Goal: Information Seeking & Learning: Learn about a topic

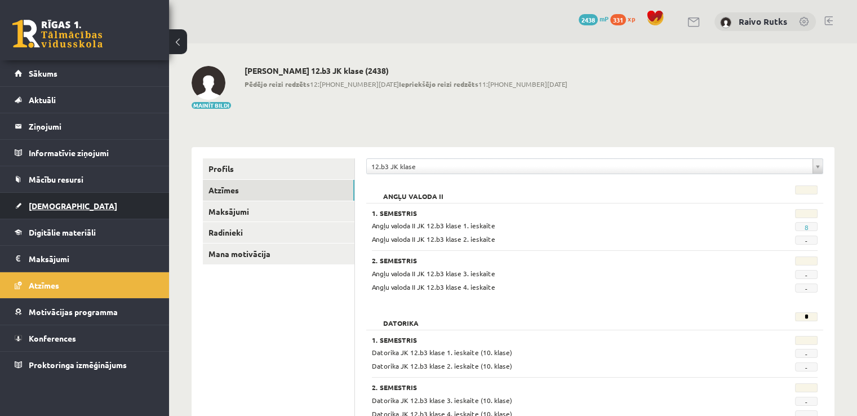
click at [43, 209] on link "[DEMOGRAPHIC_DATA]" at bounding box center [85, 206] width 140 height 26
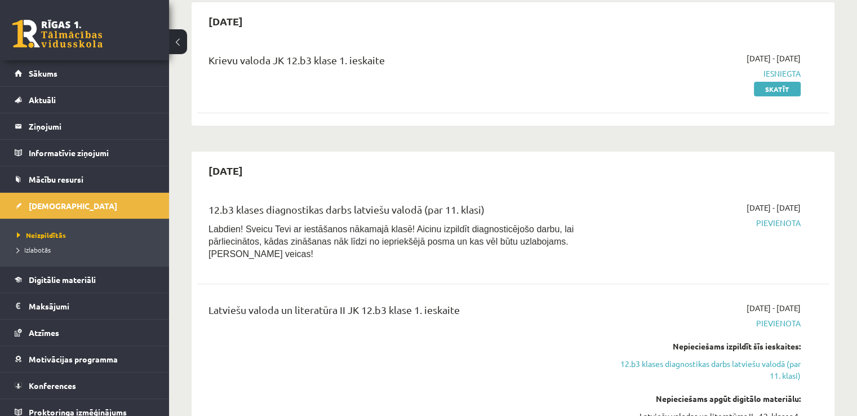
scroll to position [338, 0]
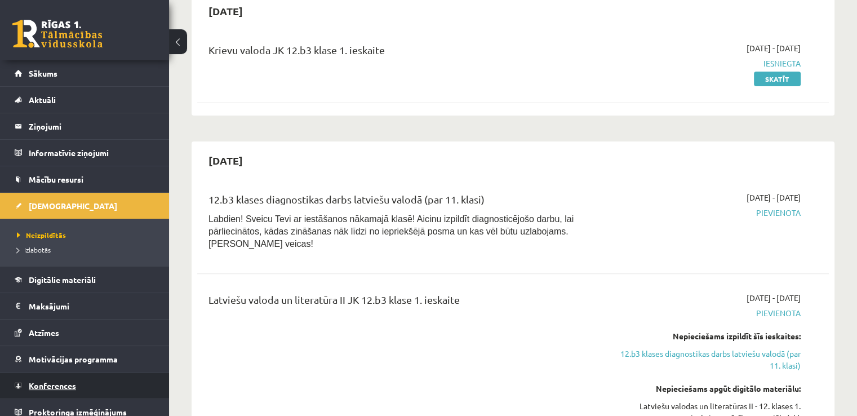
click at [81, 372] on link "Konferences" at bounding box center [85, 385] width 140 height 26
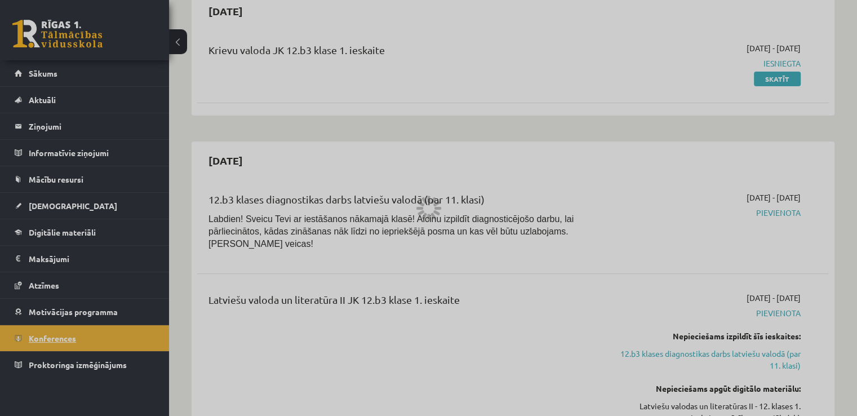
scroll to position [122, 0]
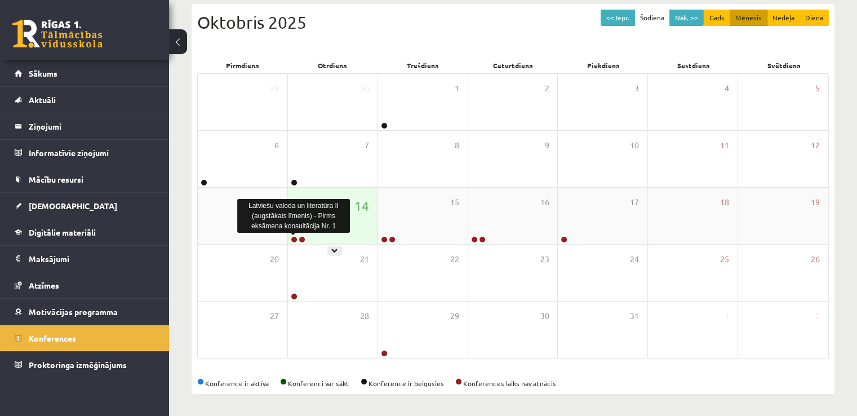
click at [294, 236] on link at bounding box center [294, 239] width 7 height 7
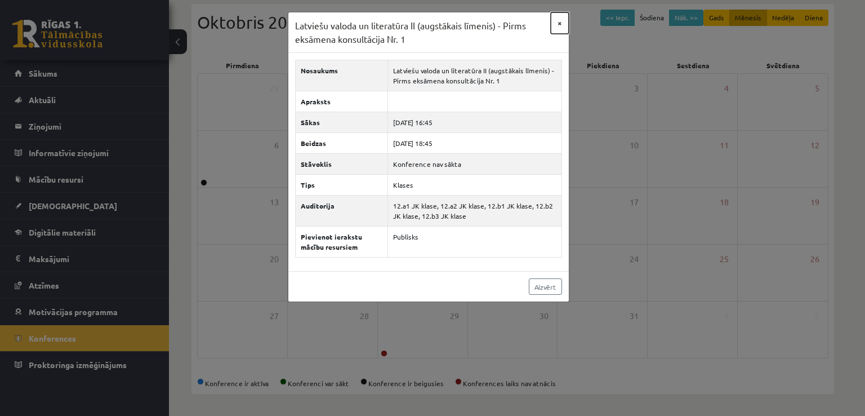
click at [554, 21] on button "×" at bounding box center [560, 22] width 18 height 21
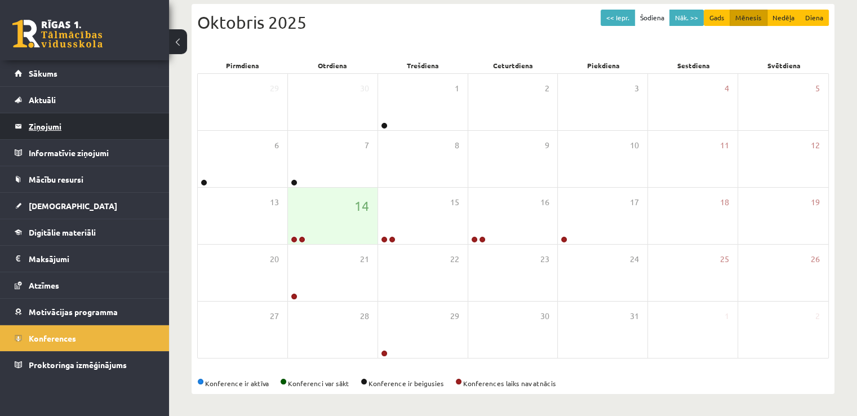
click at [86, 128] on legend "Ziņojumi 0" at bounding box center [92, 126] width 126 height 26
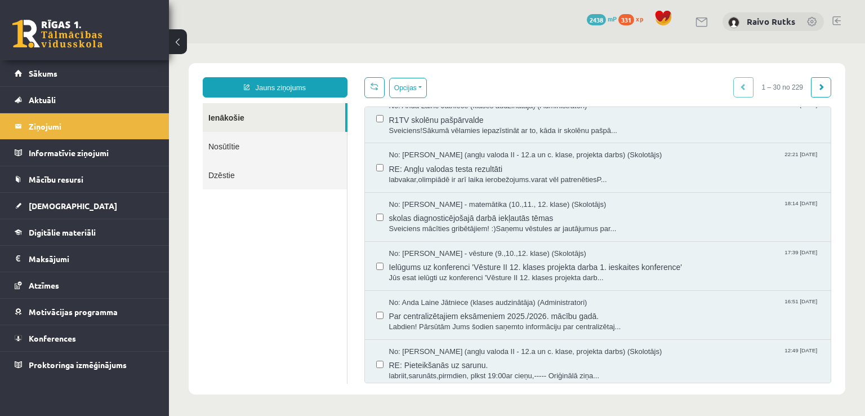
scroll to position [113, 0]
click at [430, 225] on span "Sveiciens mācīties gribētājiem! :)Saņemu vēstules ar jautājumus par..." at bounding box center [604, 227] width 431 height 11
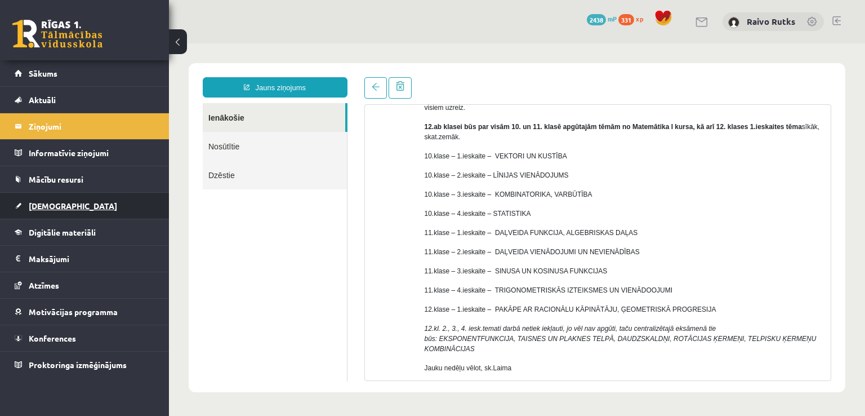
click at [92, 202] on link "[DEMOGRAPHIC_DATA]" at bounding box center [85, 206] width 140 height 26
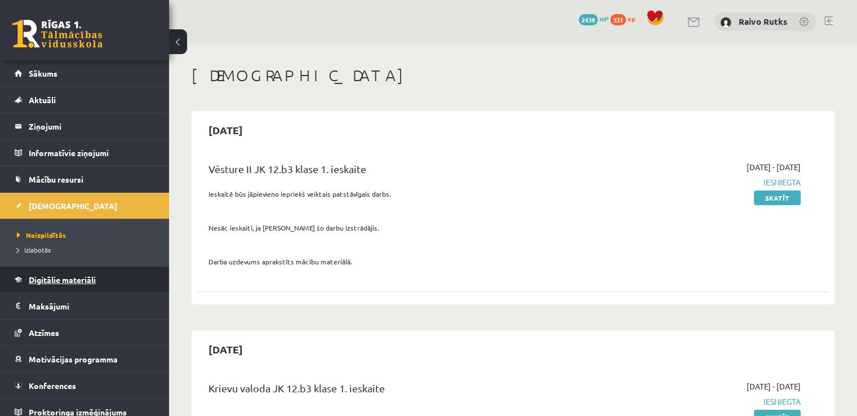
click at [112, 273] on link "Digitālie materiāli" at bounding box center [85, 279] width 140 height 26
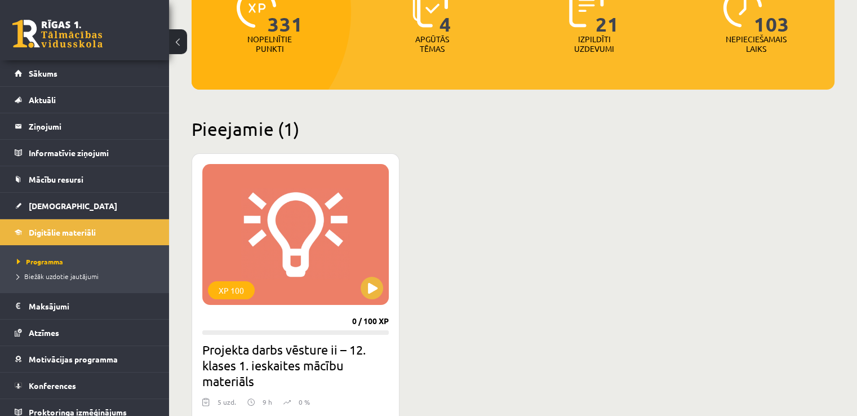
scroll to position [169, 0]
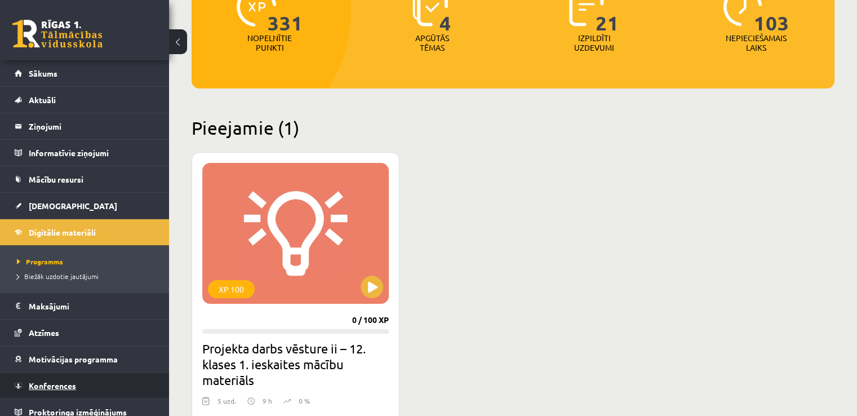
click at [65, 388] on link "Konferences" at bounding box center [85, 385] width 140 height 26
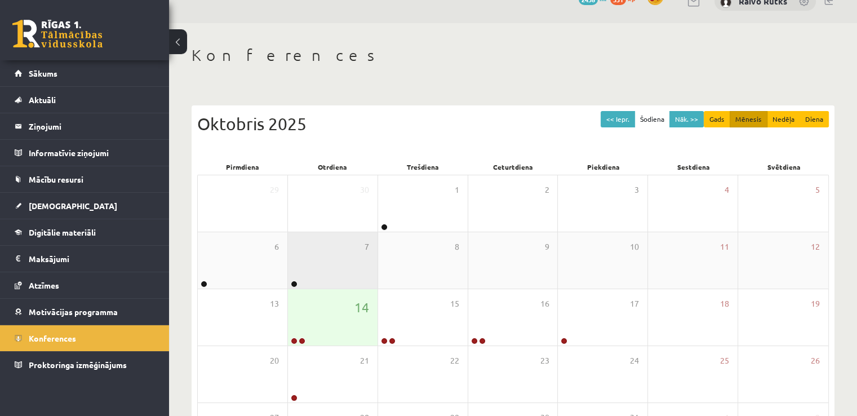
scroll to position [56, 0]
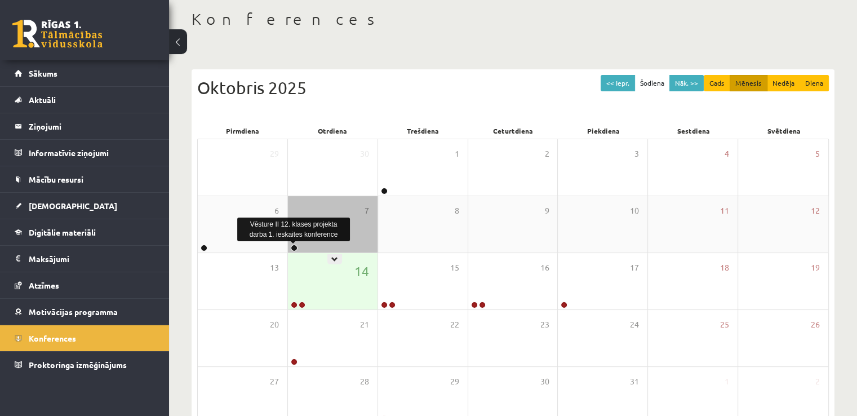
click at [295, 246] on link at bounding box center [294, 248] width 7 height 7
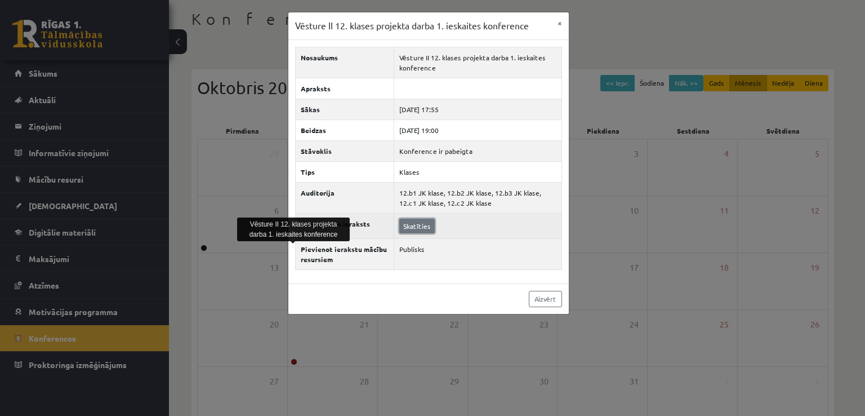
click at [424, 229] on link "Skatīties" at bounding box center [416, 226] width 35 height 15
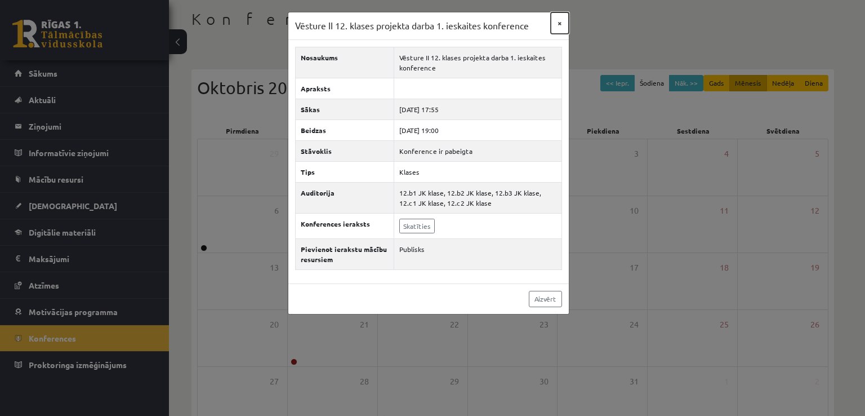
click at [557, 19] on button "×" at bounding box center [560, 22] width 18 height 21
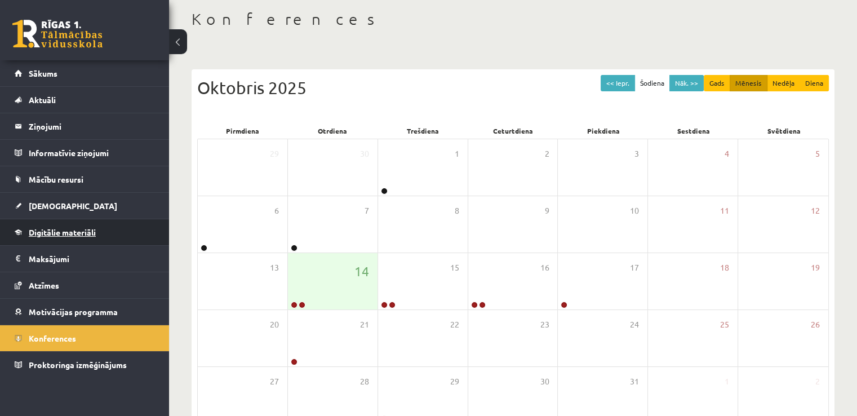
click at [83, 242] on link "Digitālie materiāli" at bounding box center [85, 232] width 140 height 26
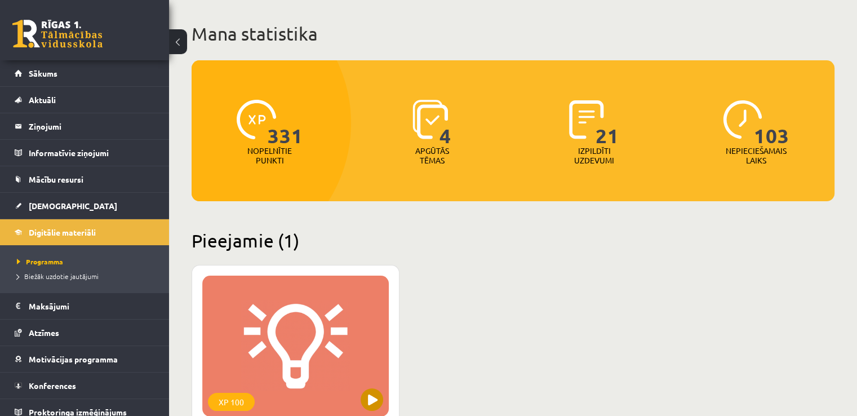
click at [363, 388] on div "XP 100" at bounding box center [295, 346] width 186 height 141
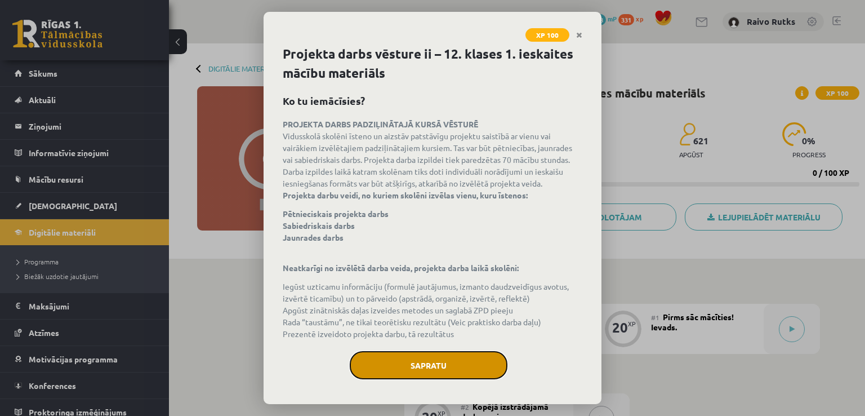
click at [434, 367] on button "Sapratu" at bounding box center [429, 365] width 158 height 28
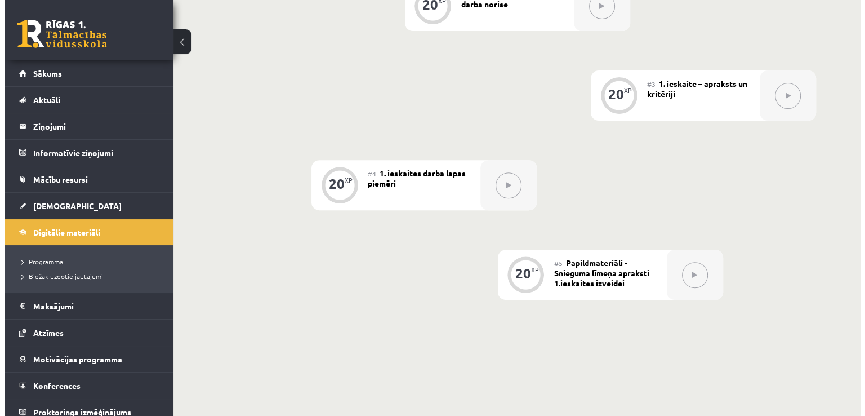
scroll to position [212, 0]
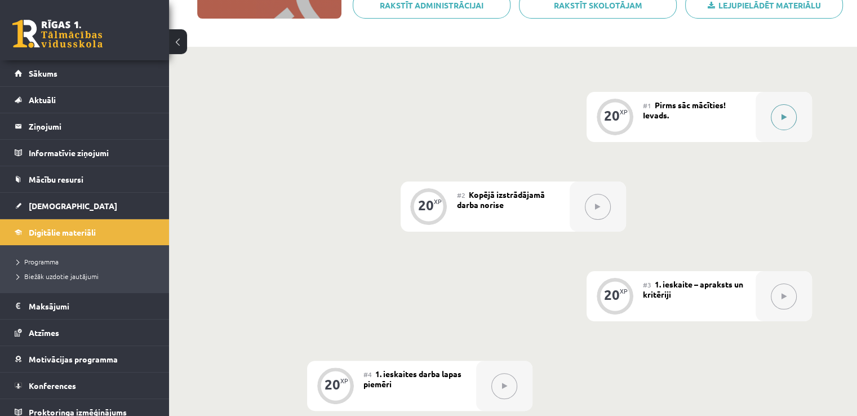
click at [784, 120] on button at bounding box center [784, 117] width 26 height 26
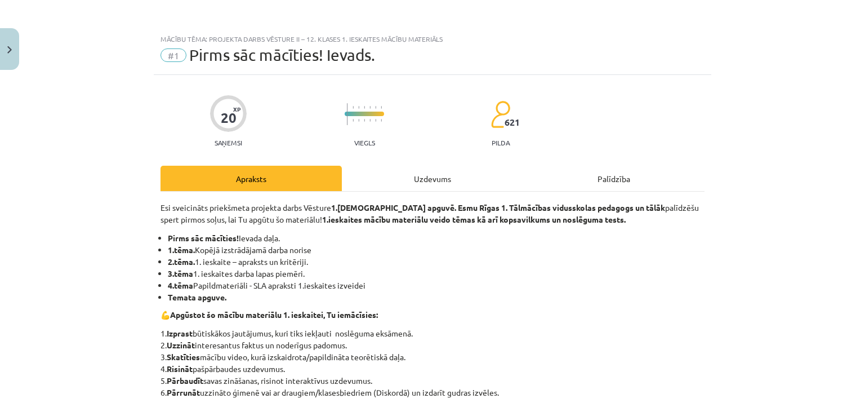
click at [405, 182] on div "Uzdevums" at bounding box center [432, 178] width 181 height 25
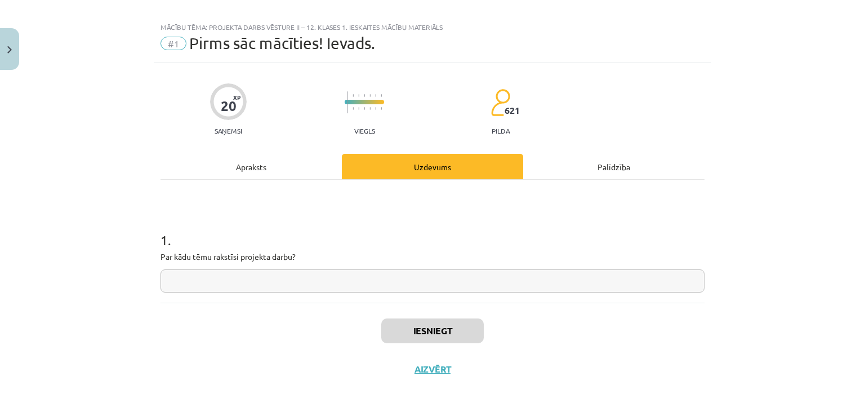
click at [268, 282] on input "text" at bounding box center [433, 280] width 544 height 23
click at [308, 172] on div "Apraksts" at bounding box center [251, 166] width 181 height 25
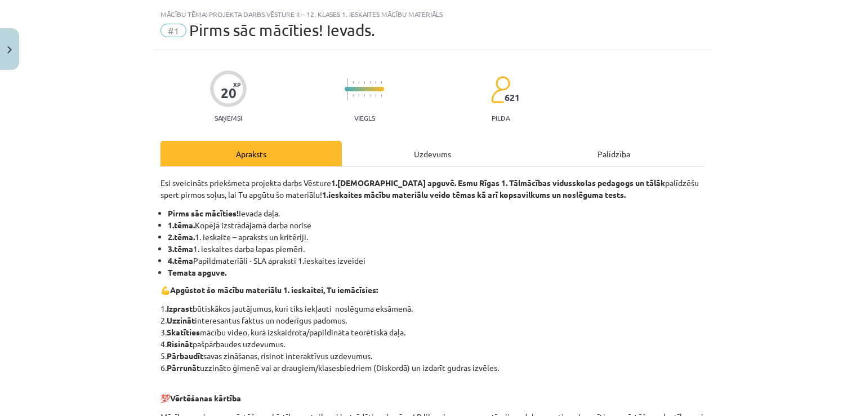
scroll to position [0, 0]
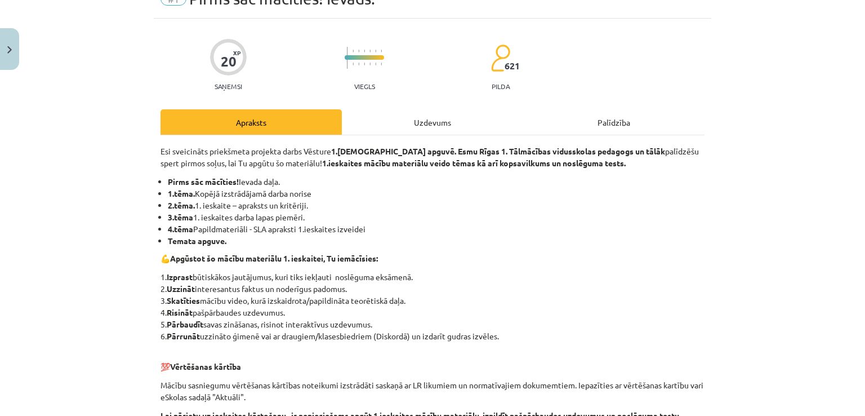
click at [385, 127] on div "Uzdevums" at bounding box center [432, 121] width 181 height 25
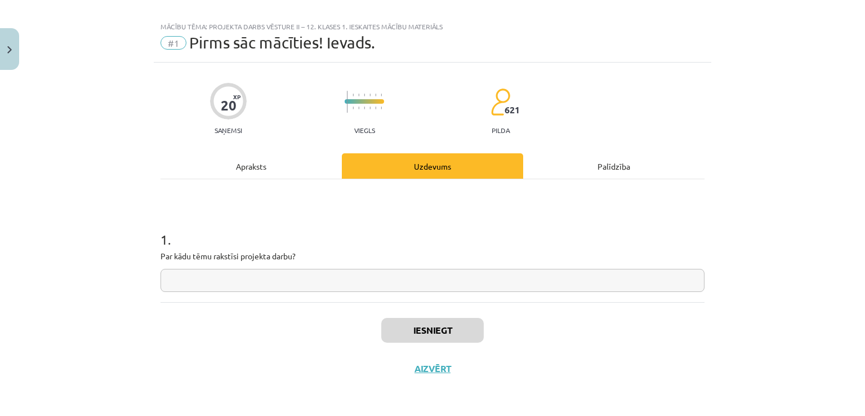
scroll to position [12, 0]
click at [262, 288] on input "text" at bounding box center [433, 280] width 544 height 23
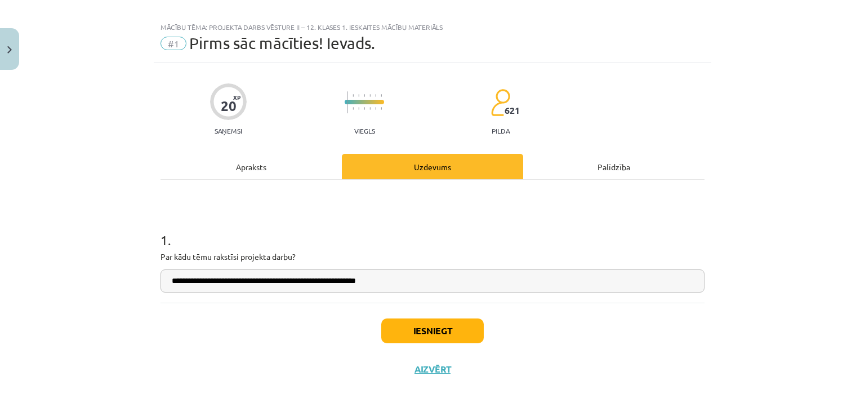
click at [322, 281] on input "**********" at bounding box center [433, 280] width 544 height 23
click at [492, 238] on h1 "1 ." at bounding box center [433, 229] width 544 height 35
click at [338, 281] on input "**********" at bounding box center [433, 280] width 544 height 23
click at [338, 278] on input "**********" at bounding box center [433, 280] width 544 height 23
type input "**********"
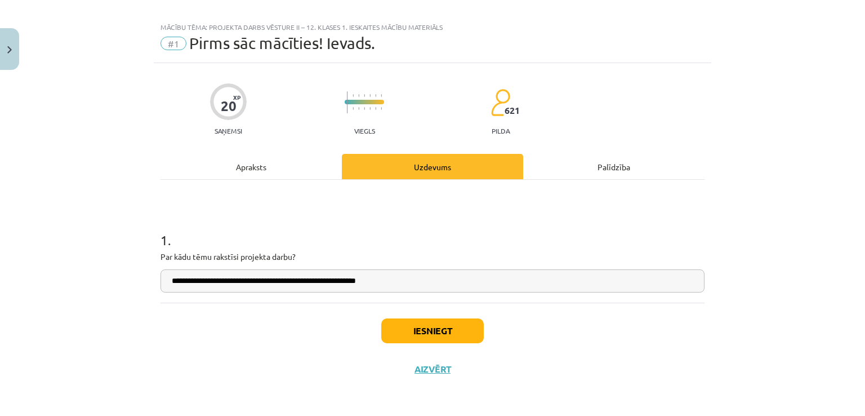
click at [252, 298] on div "**********" at bounding box center [433, 241] width 544 height 123
click at [401, 330] on button "Iesniegt" at bounding box center [432, 330] width 103 height 25
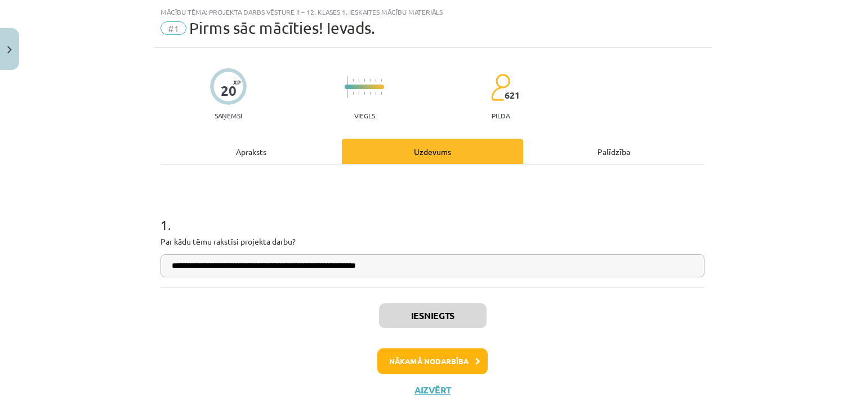
scroll to position [47, 0]
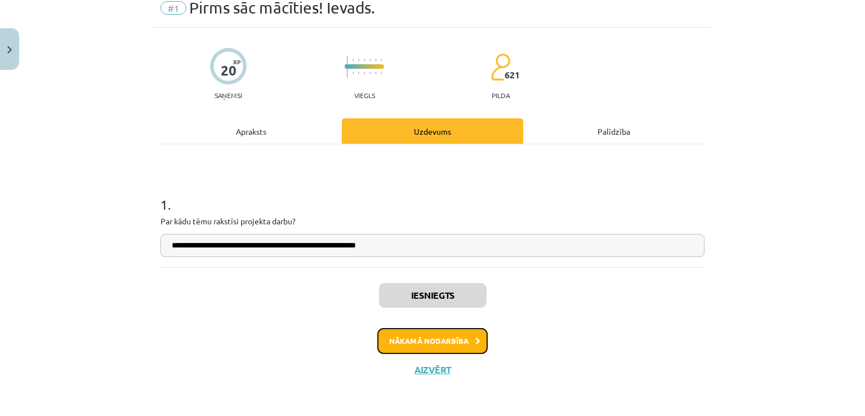
click at [421, 339] on button "Nākamā nodarbība" at bounding box center [432, 341] width 110 height 26
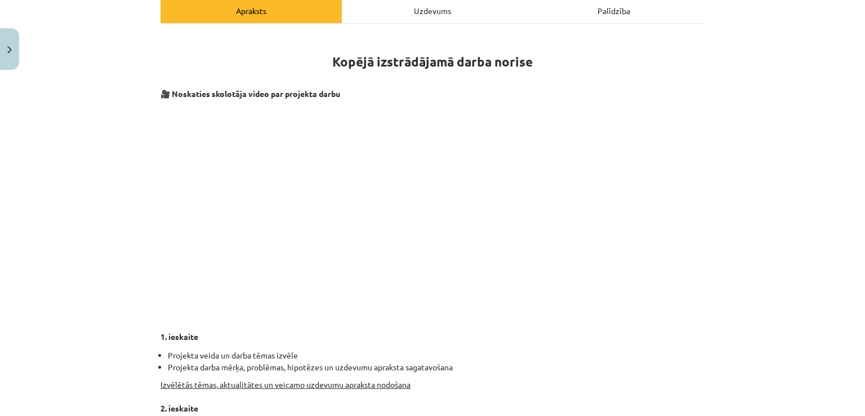
scroll to position [197, 0]
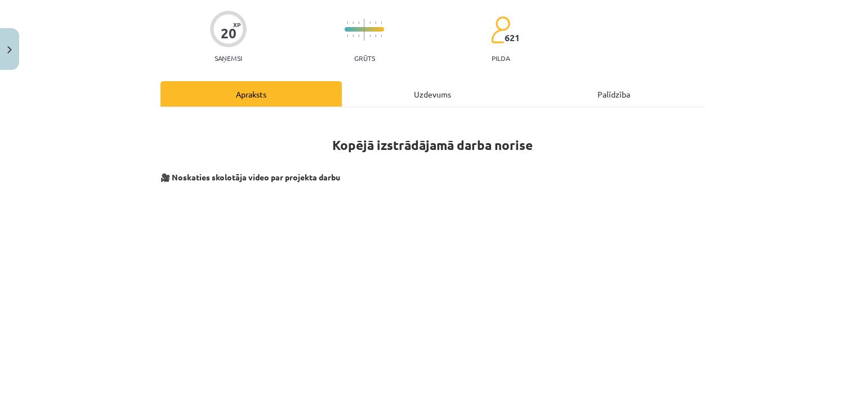
click at [385, 97] on div "Uzdevums" at bounding box center [432, 93] width 181 height 25
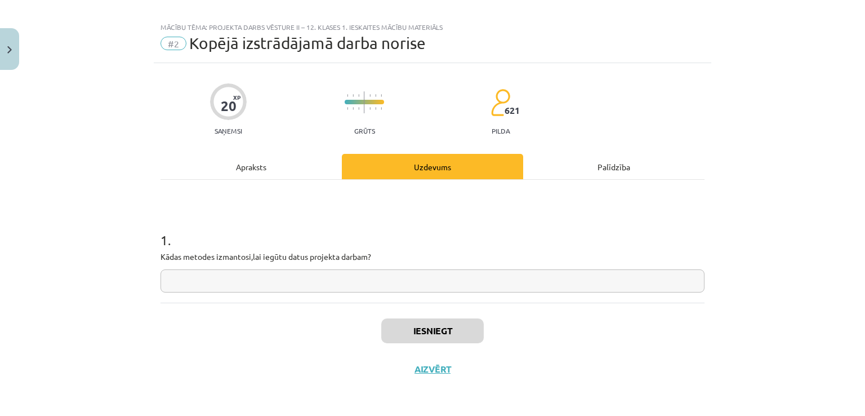
click at [242, 287] on input "text" at bounding box center [433, 280] width 544 height 23
click at [234, 170] on div "Apraksts" at bounding box center [251, 166] width 181 height 25
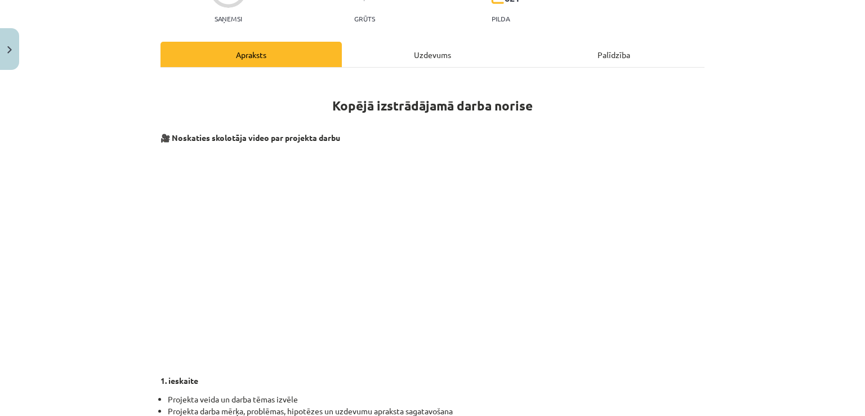
scroll to position [125, 0]
click at [396, 54] on div "Uzdevums" at bounding box center [432, 53] width 181 height 25
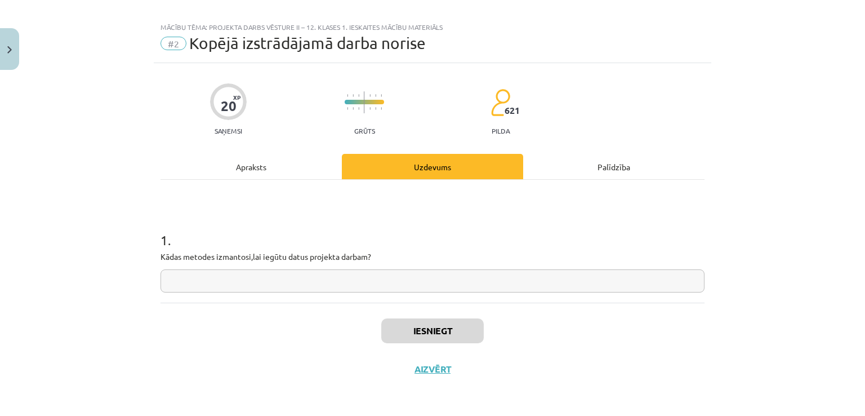
click at [227, 161] on div "Apraksts" at bounding box center [251, 166] width 181 height 25
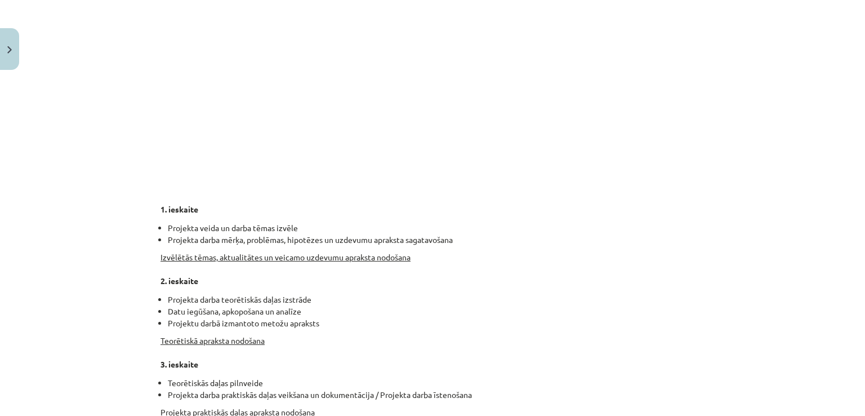
scroll to position [294, 0]
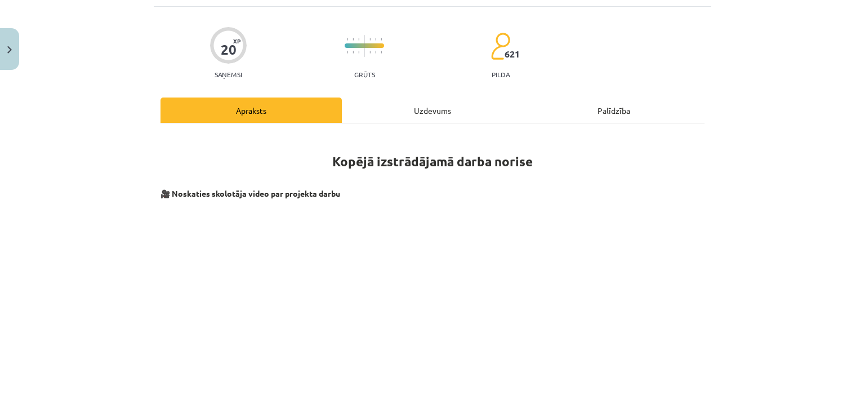
click at [378, 112] on div "Uzdevums" at bounding box center [432, 109] width 181 height 25
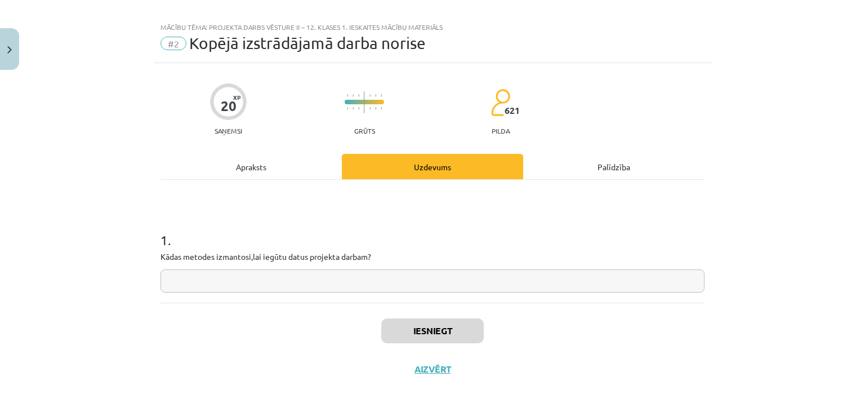
click at [167, 279] on input "text" at bounding box center [433, 280] width 544 height 23
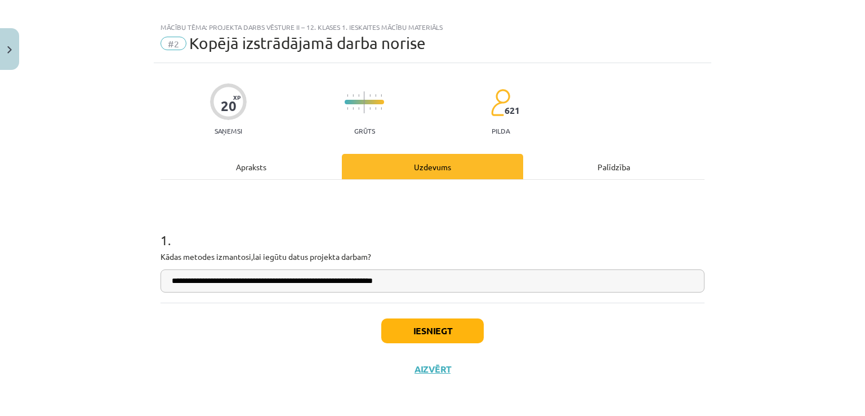
type input "**********"
click at [421, 239] on h1 "1 ." at bounding box center [433, 229] width 544 height 35
click at [408, 330] on button "Iesniegt" at bounding box center [432, 330] width 103 height 25
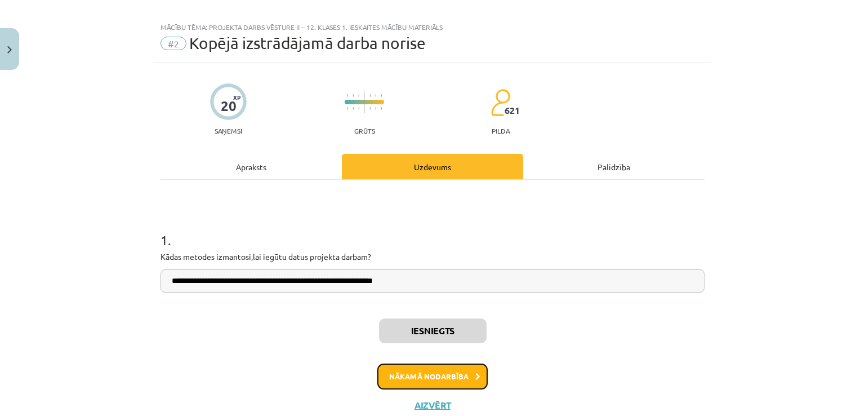
click at [432, 372] on button "Nākamā nodarbība" at bounding box center [432, 376] width 110 height 26
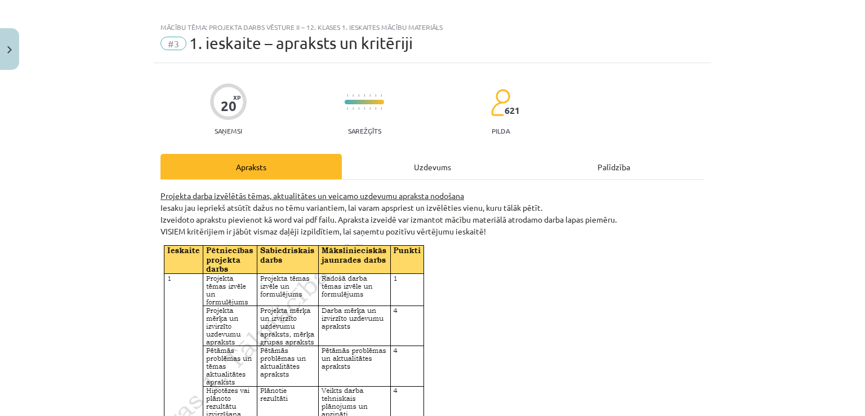
scroll to position [28, 0]
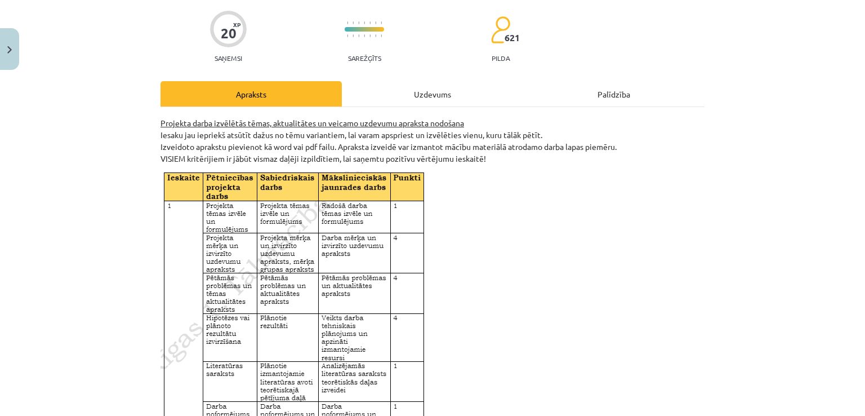
click at [380, 95] on div "Uzdevums" at bounding box center [432, 93] width 181 height 25
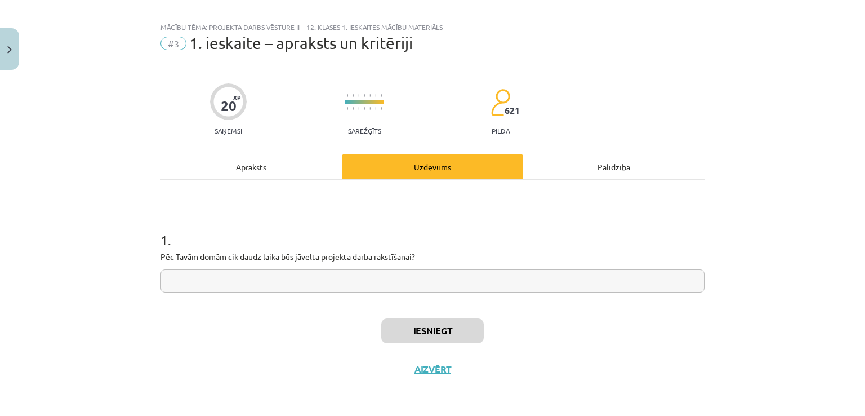
click at [241, 167] on div "Apraksts" at bounding box center [251, 166] width 181 height 25
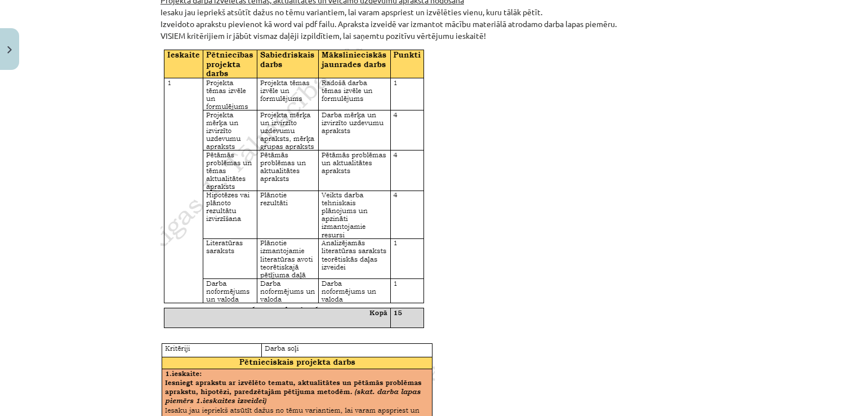
scroll to position [0, 0]
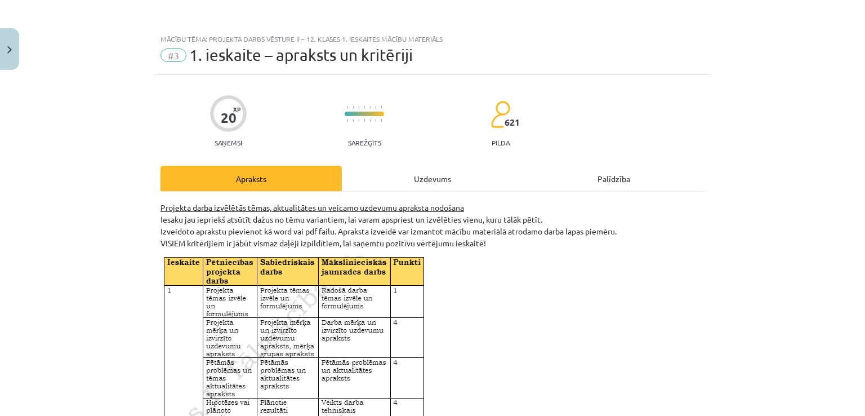
click at [377, 181] on div "Uzdevums" at bounding box center [432, 178] width 181 height 25
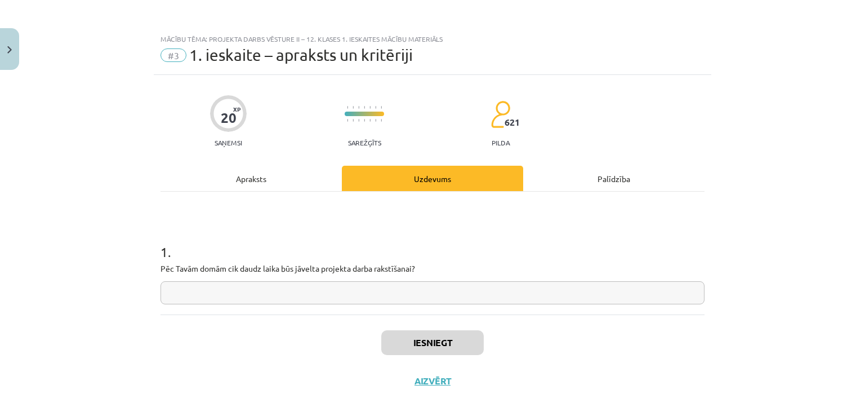
scroll to position [12, 0]
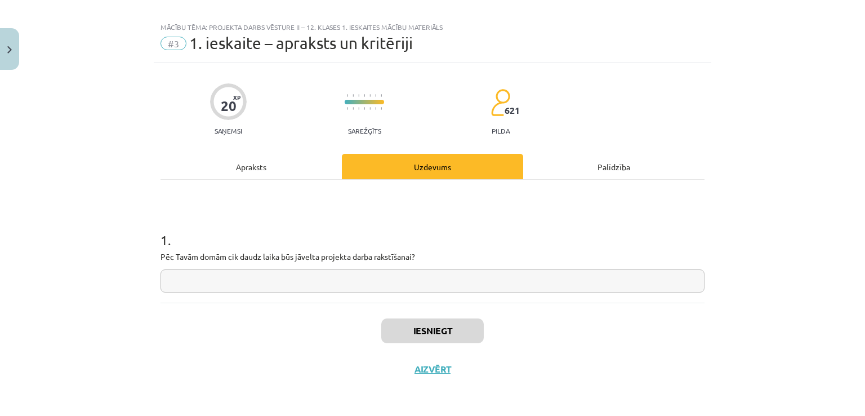
click at [259, 279] on input "text" at bounding box center [433, 280] width 544 height 23
type input "*"
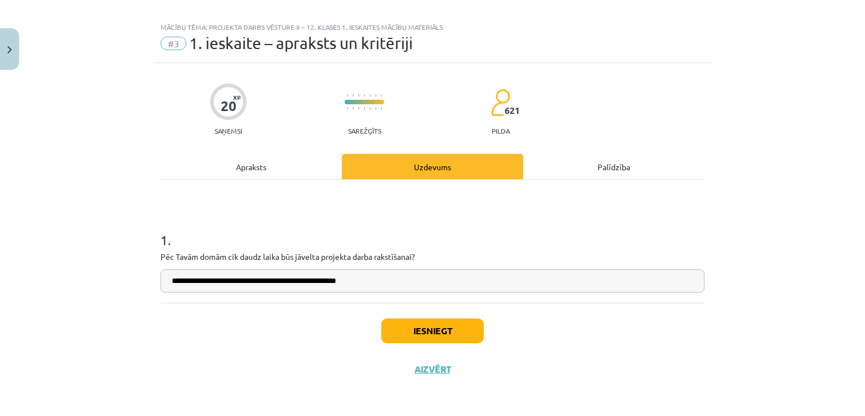
drag, startPoint x: 374, startPoint y: 282, endPoint x: 169, endPoint y: 285, distance: 205.1
click at [169, 285] on input "**********" at bounding box center [433, 280] width 544 height 23
click at [215, 287] on input "**********" at bounding box center [433, 280] width 544 height 23
drag, startPoint x: 217, startPoint y: 279, endPoint x: 196, endPoint y: 281, distance: 21.5
click at [196, 281] on input "**********" at bounding box center [433, 280] width 544 height 23
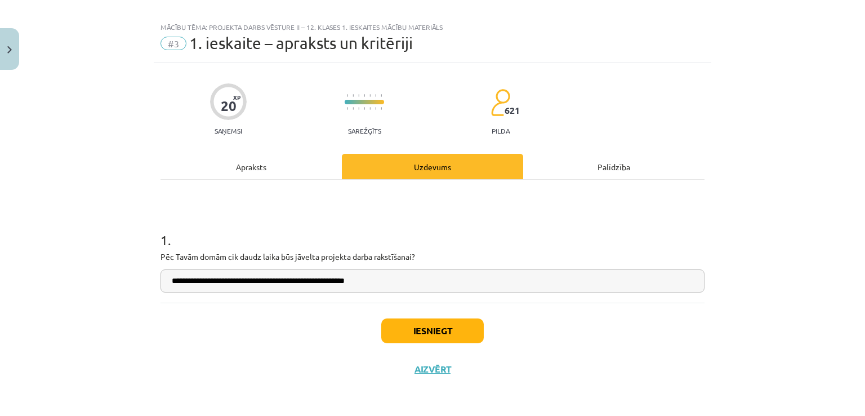
type input "**********"
click at [405, 331] on button "Iesniegt" at bounding box center [432, 330] width 103 height 25
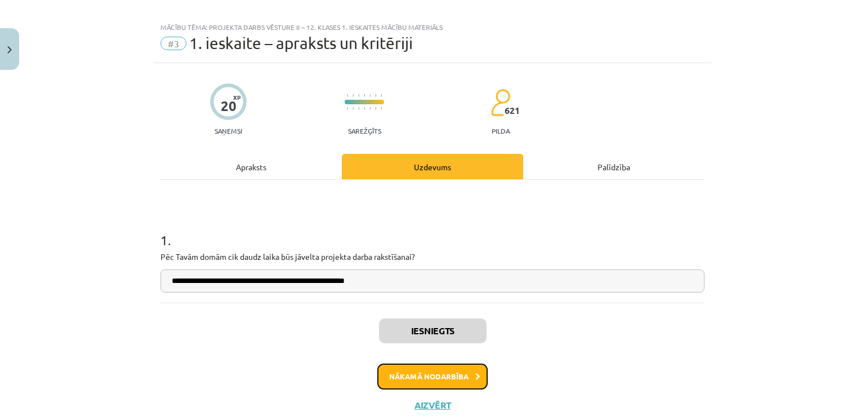
click at [412, 372] on button "Nākamā nodarbība" at bounding box center [432, 376] width 110 height 26
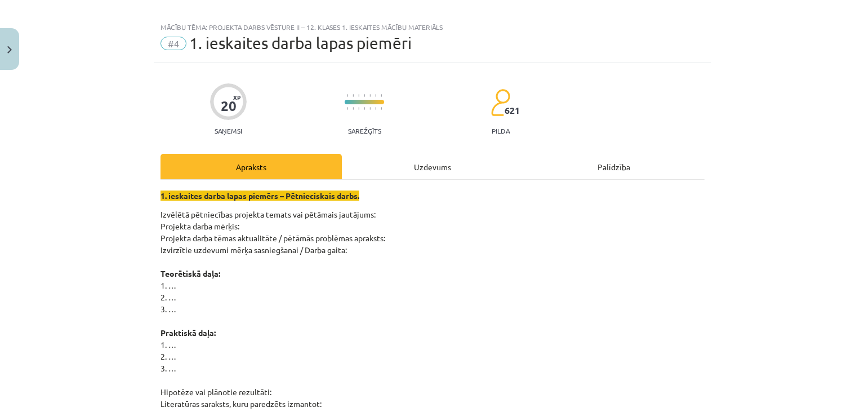
scroll to position [28, 0]
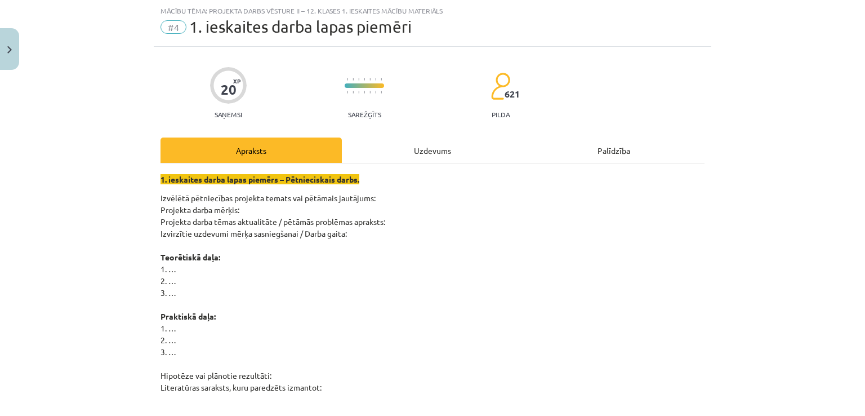
click at [414, 158] on div "Uzdevums" at bounding box center [432, 149] width 181 height 25
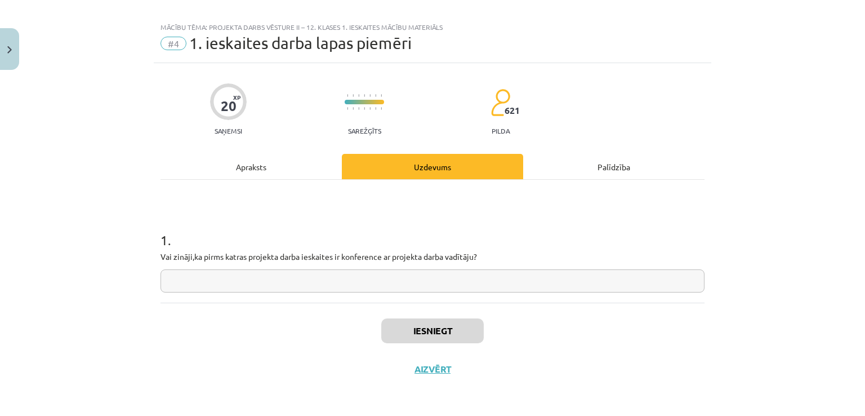
click at [337, 279] on input "text" at bounding box center [433, 280] width 544 height 23
type input "***"
click at [414, 332] on button "Iesniegt" at bounding box center [432, 330] width 103 height 25
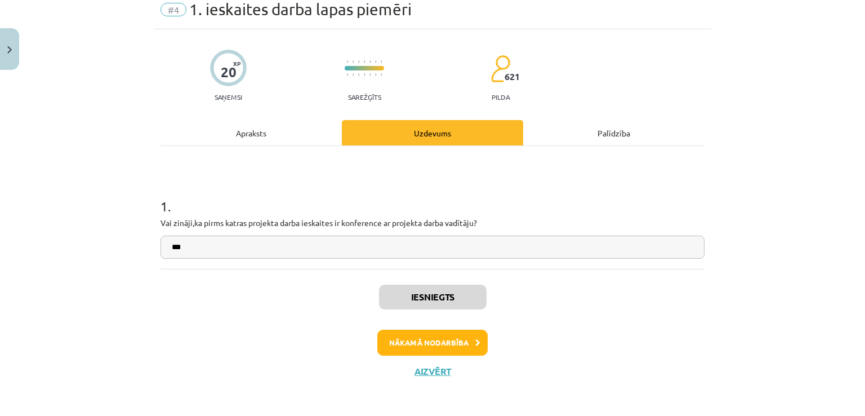
scroll to position [47, 0]
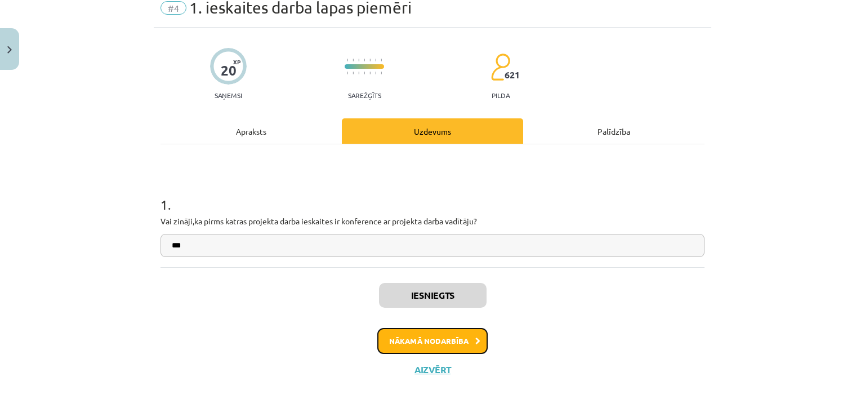
click at [401, 339] on button "Nākamā nodarbība" at bounding box center [432, 341] width 110 height 26
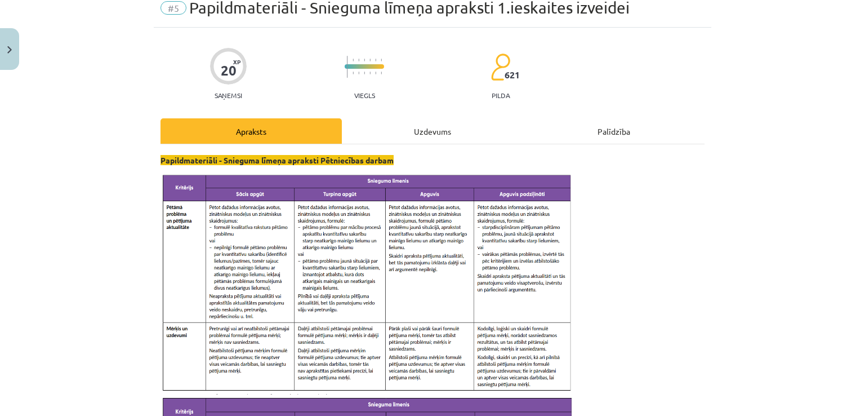
scroll to position [28, 0]
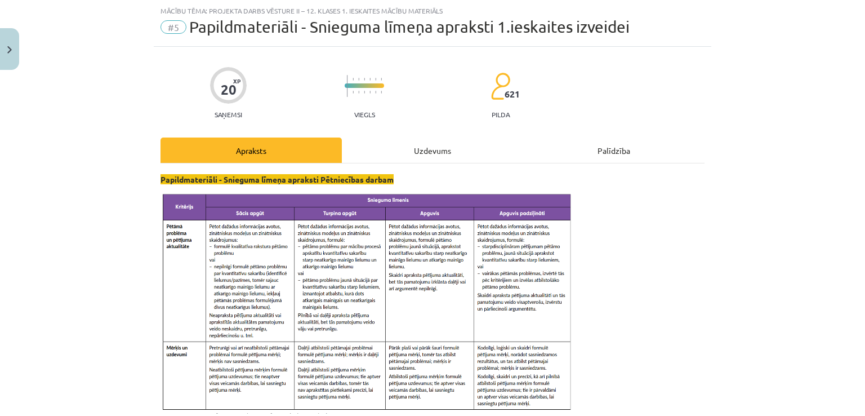
click at [412, 144] on div "Uzdevums" at bounding box center [432, 149] width 181 height 25
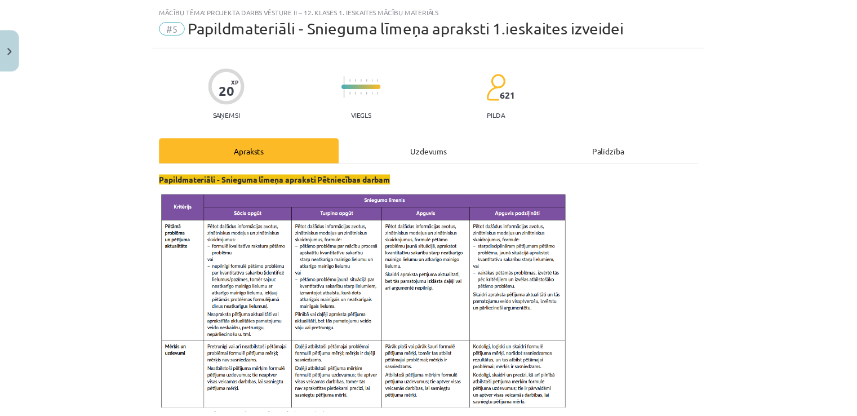
scroll to position [12, 0]
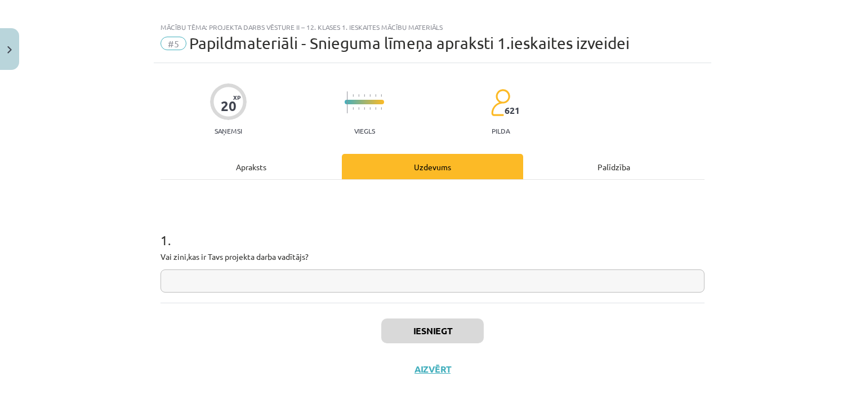
click at [212, 291] on input "text" at bounding box center [433, 280] width 544 height 23
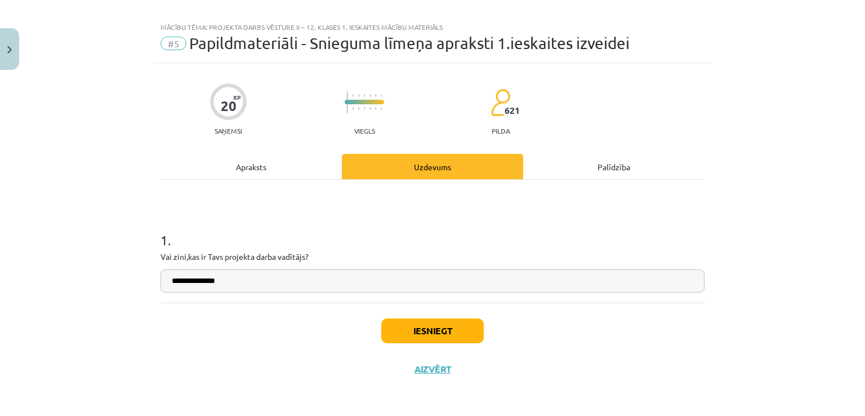
type input "**********"
click at [400, 324] on button "Iesniegt" at bounding box center [432, 330] width 103 height 25
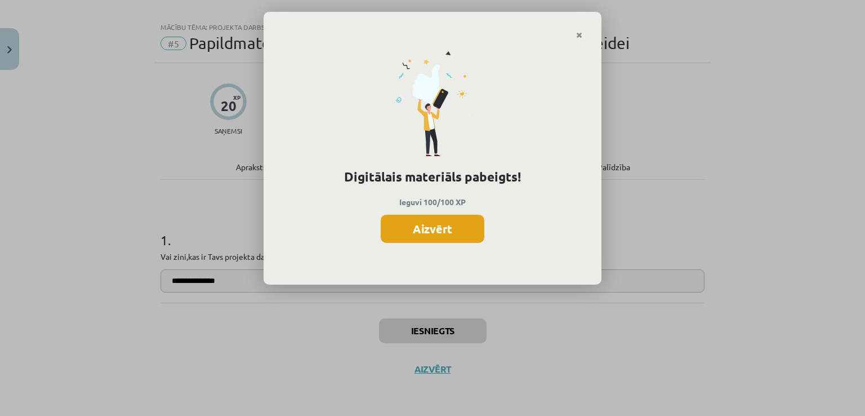
click at [401, 234] on button "Aizvērt" at bounding box center [433, 229] width 104 height 28
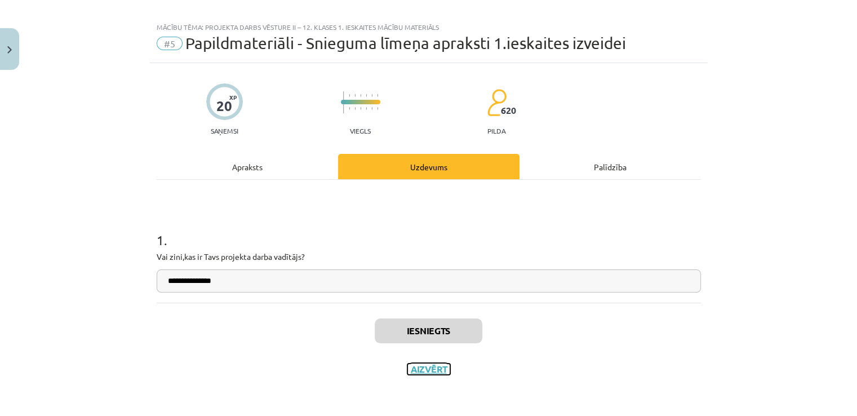
click at [435, 363] on button "Aizvērt" at bounding box center [428, 368] width 43 height 11
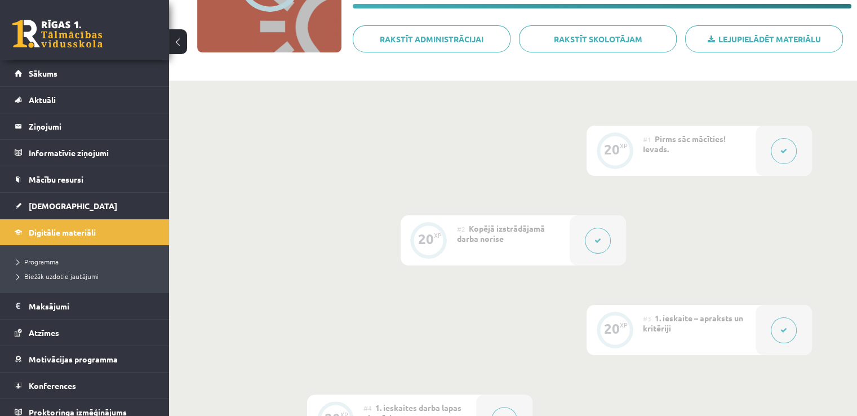
scroll to position [56, 0]
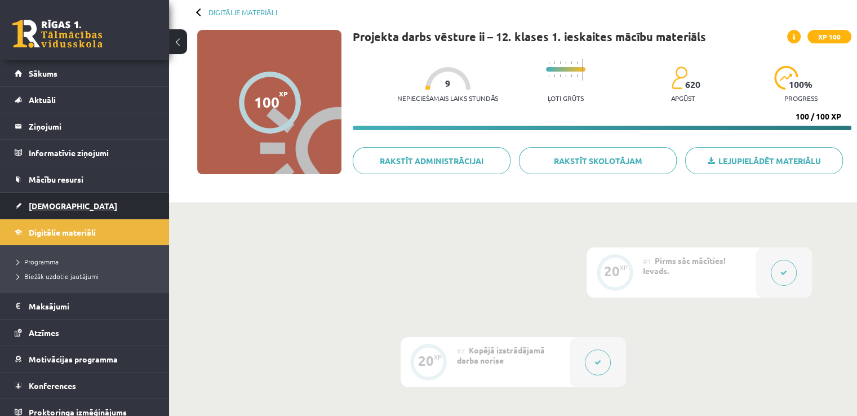
click at [58, 201] on span "[DEMOGRAPHIC_DATA]" at bounding box center [73, 206] width 88 height 10
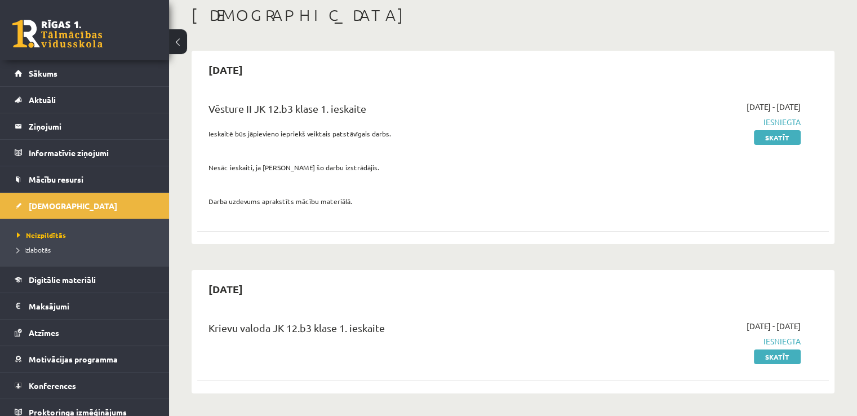
scroll to position [56, 0]
